Goal: Information Seeking & Learning: Learn about a topic

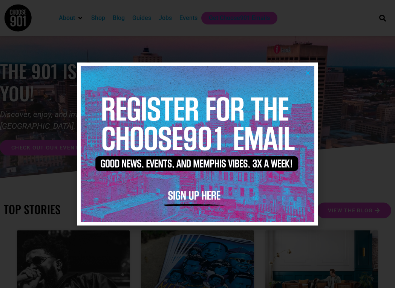
click at [305, 69] on img at bounding box center [198, 144] width 234 height 156
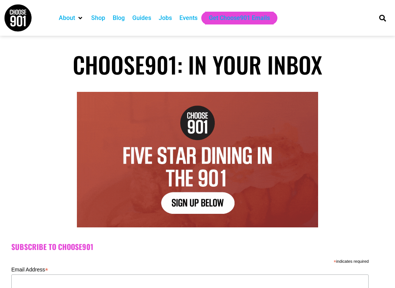
click at [168, 17] on div "Jobs" at bounding box center [165, 18] width 13 height 9
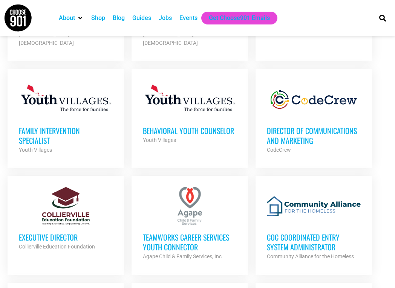
scroll to position [514, 0]
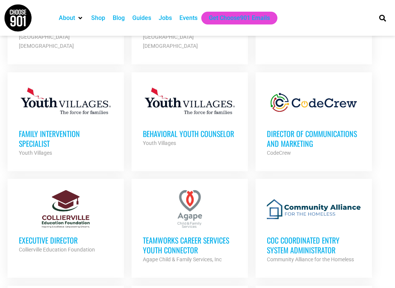
click at [290, 129] on h3 "Director of Communications and Marketing" at bounding box center [313, 139] width 93 height 20
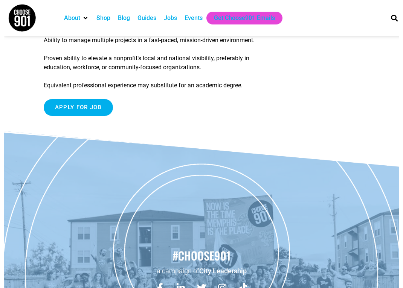
scroll to position [1188, 0]
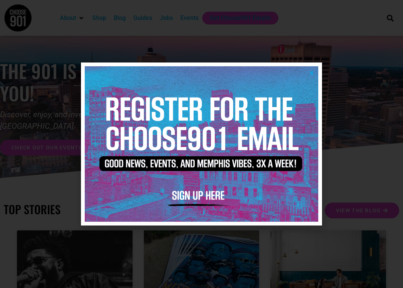
click at [312, 73] on icon "Close" at bounding box center [312, 73] width 6 height 6
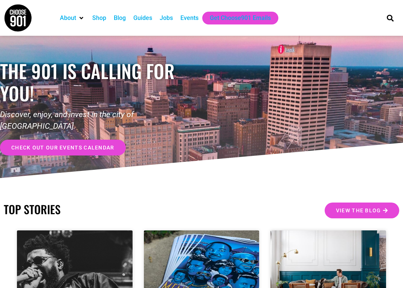
click at [169, 19] on div "Jobs" at bounding box center [166, 18] width 13 height 9
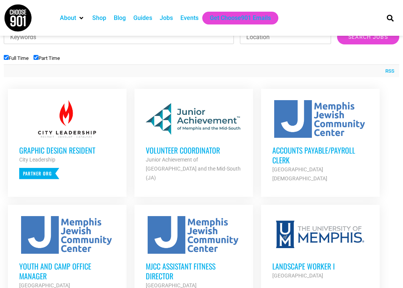
scroll to position [268, 0]
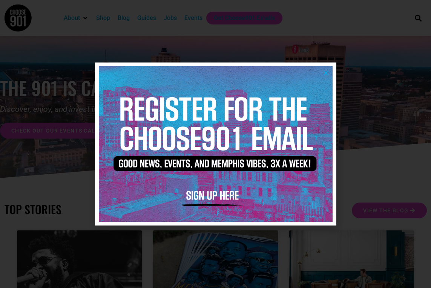
click at [324, 72] on icon "Close" at bounding box center [326, 73] width 6 height 6
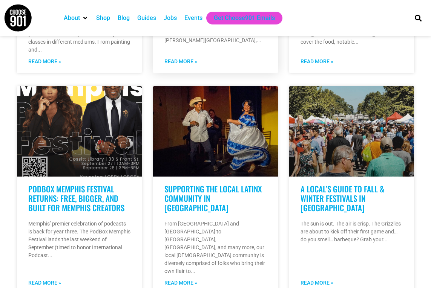
scroll to position [558, 0]
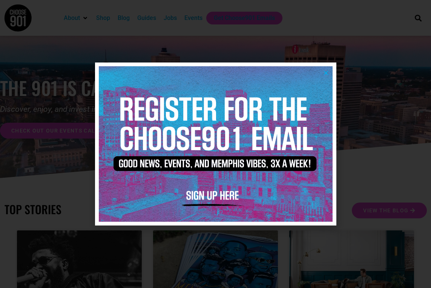
click at [326, 73] on icon "Close" at bounding box center [326, 73] width 6 height 6
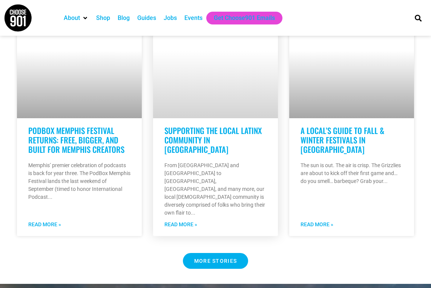
scroll to position [617, 0]
